Goal: Information Seeking & Learning: Check status

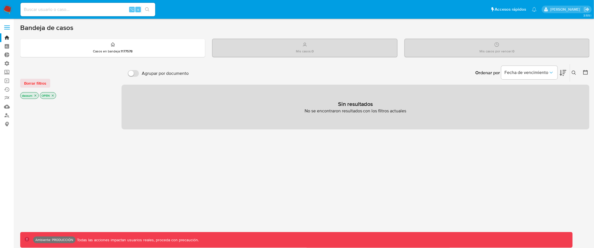
click at [87, 11] on input at bounding box center [87, 9] width 135 height 7
paste input "1249845855"
type input "1249845855"
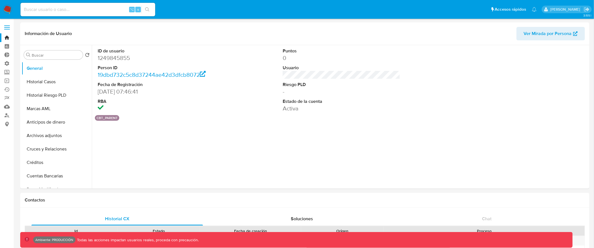
select select "10"
click at [65, 56] on input "Buscar" at bounding box center [56, 55] width 49 height 5
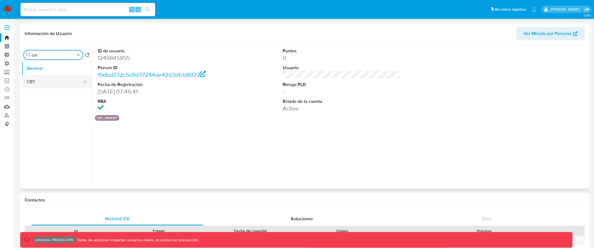
type input "cbt"
click at [63, 79] on button "CBT" at bounding box center [55, 81] width 66 height 13
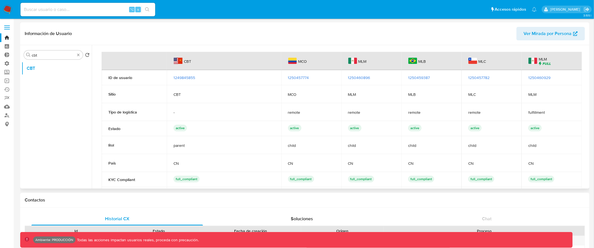
click at [299, 77] on span "1250457774" at bounding box center [298, 78] width 21 height 6
click at [9, 28] on span at bounding box center [7, 27] width 6 height 1
click at [0, 0] on input "checkbox" at bounding box center [0, 0] width 0 height 0
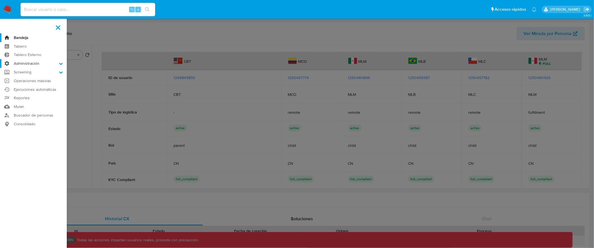
click at [61, 64] on icon at bounding box center [61, 64] width 4 height 2
click at [0, 0] on input "Administración" at bounding box center [0, 0] width 0 height 0
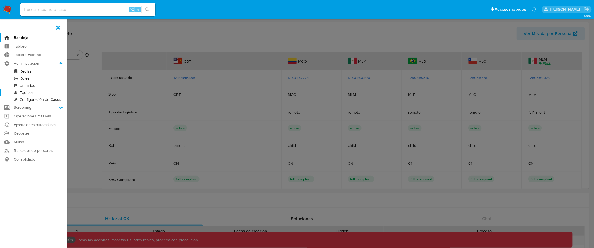
scroll to position [1, 0]
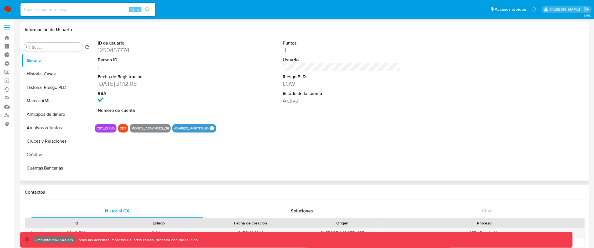
select select "10"
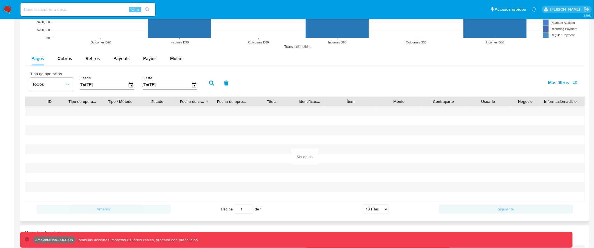
scroll to position [514, 0]
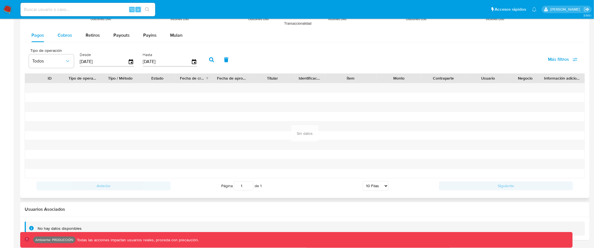
click at [54, 35] on button "Cobros" at bounding box center [65, 35] width 28 height 13
select select "10"
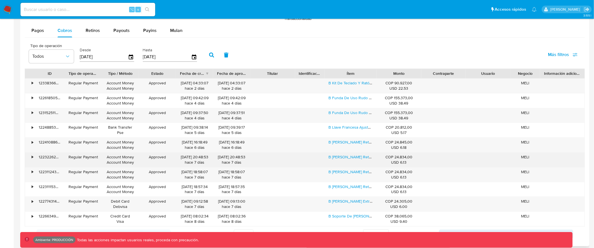
scroll to position [567, 0]
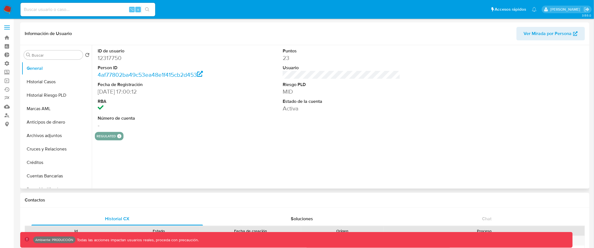
select select "10"
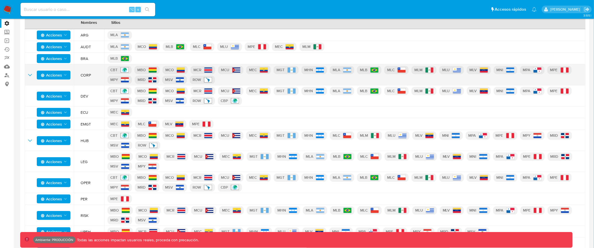
scroll to position [35, 0]
